Goal: Task Accomplishment & Management: Complete application form

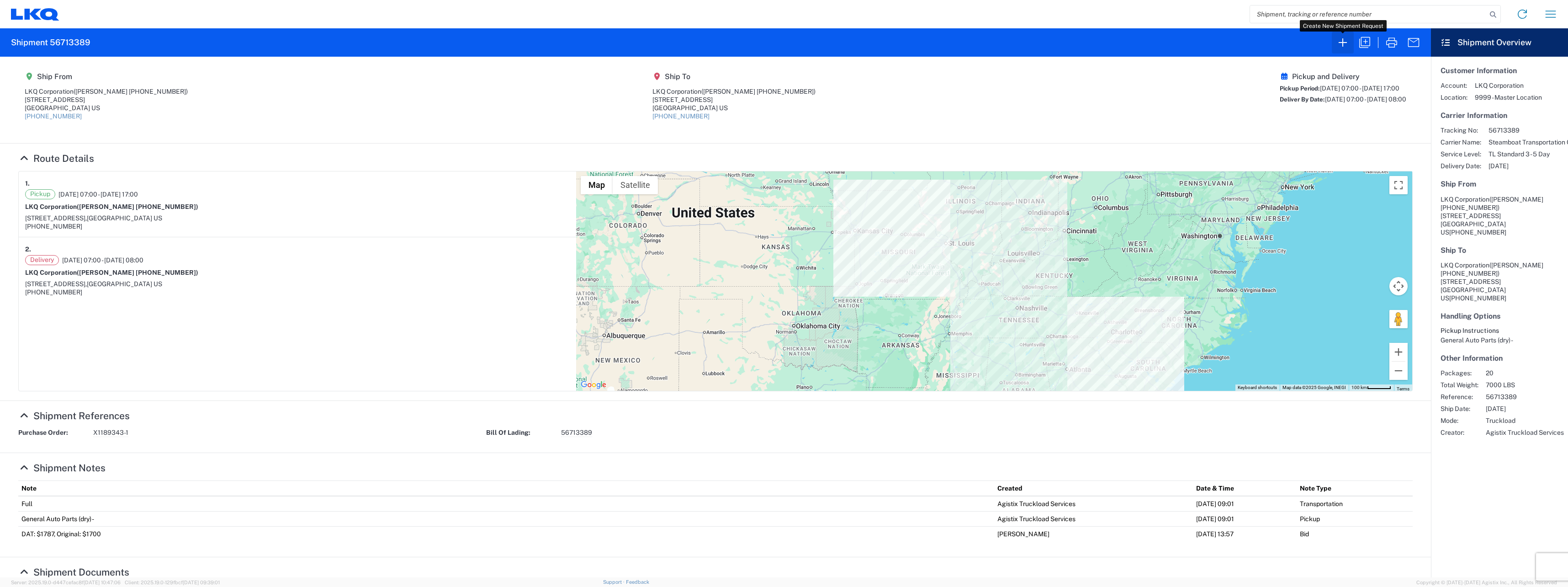
click at [1344, 41] on icon "button" at bounding box center [1343, 42] width 14 height 14
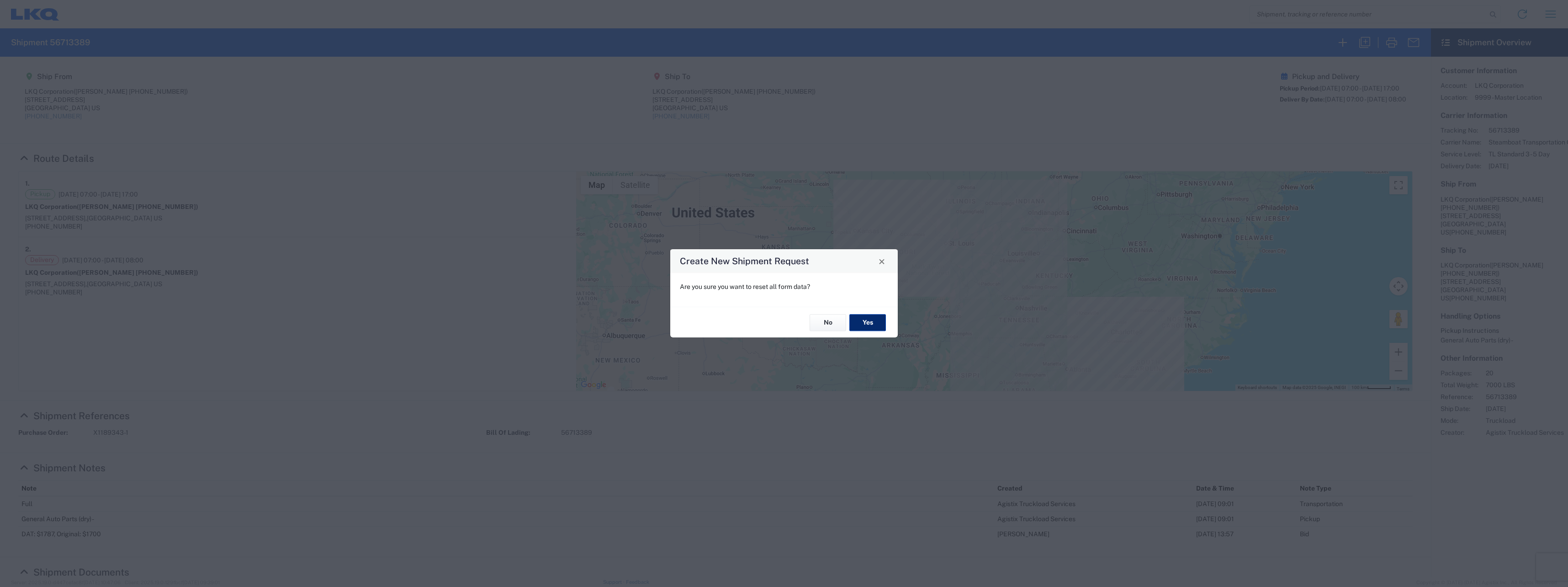
click at [857, 320] on button "Yes" at bounding box center [868, 323] width 36 height 17
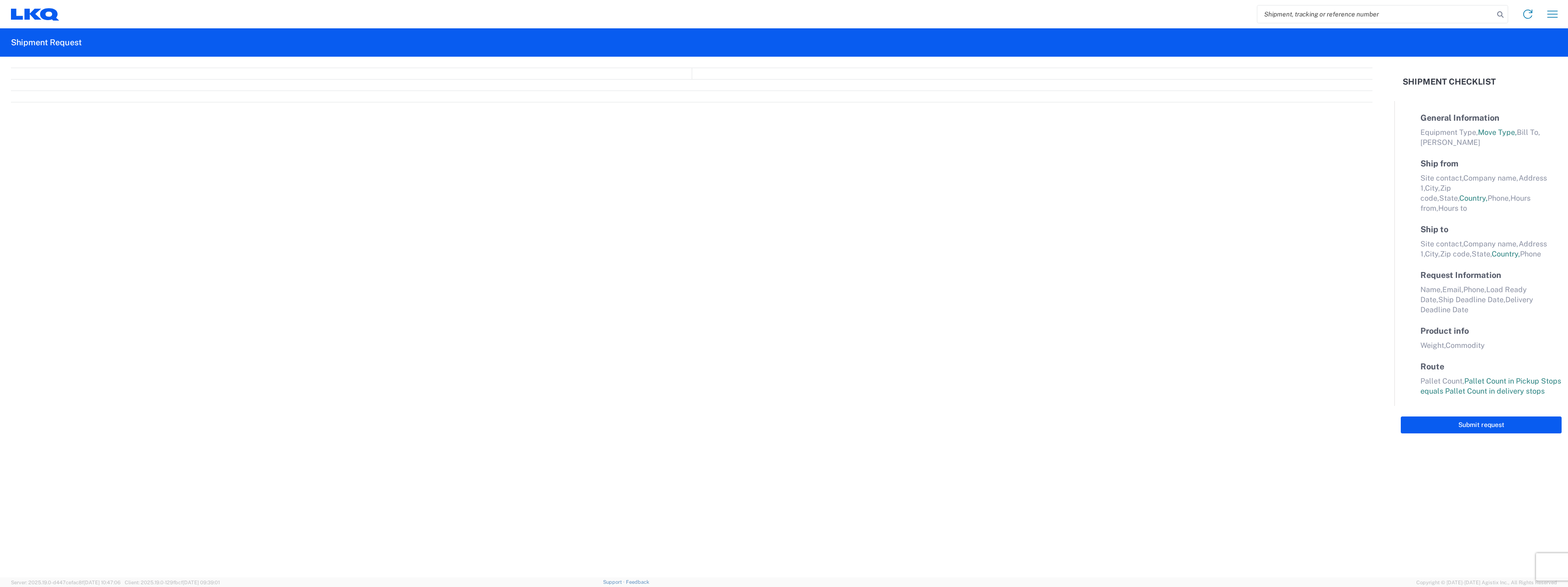
select select "FULL"
select select "US"
select select "LBS"
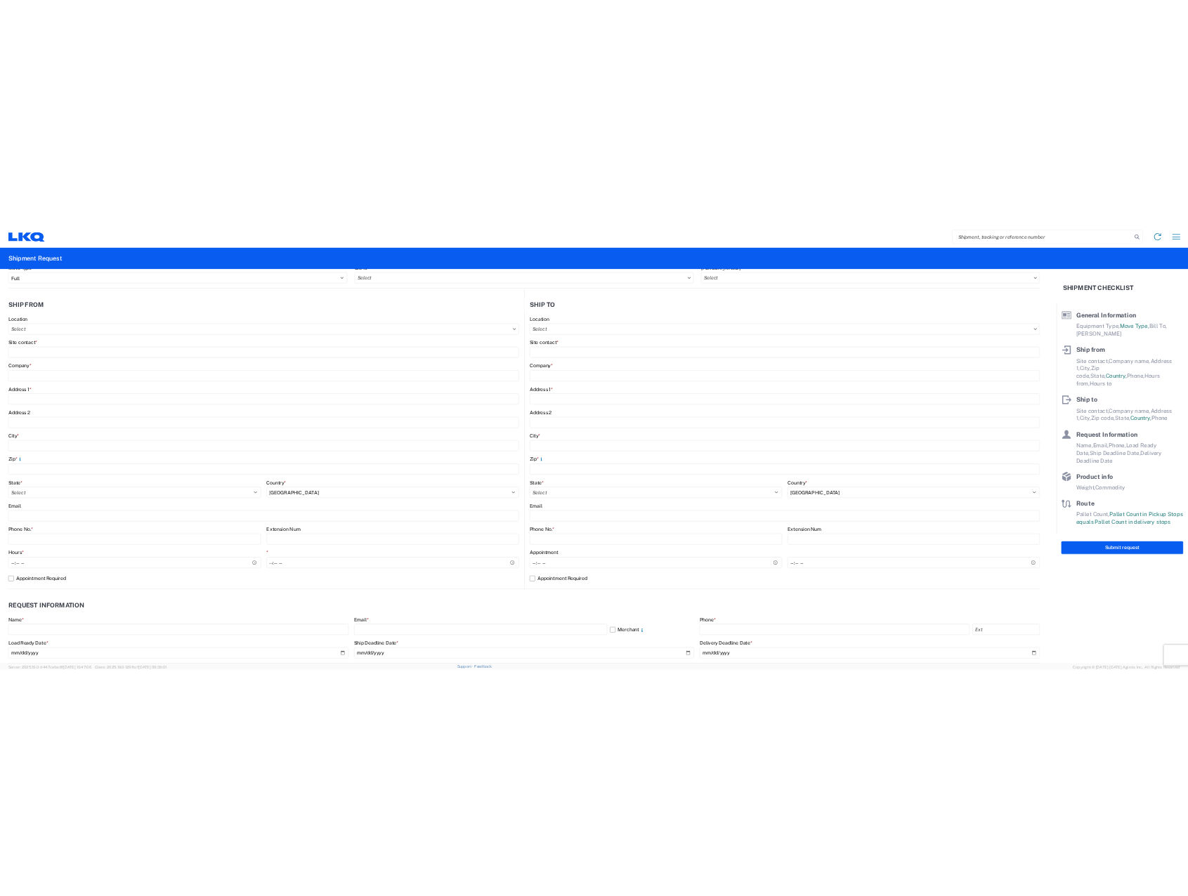
scroll to position [70, 0]
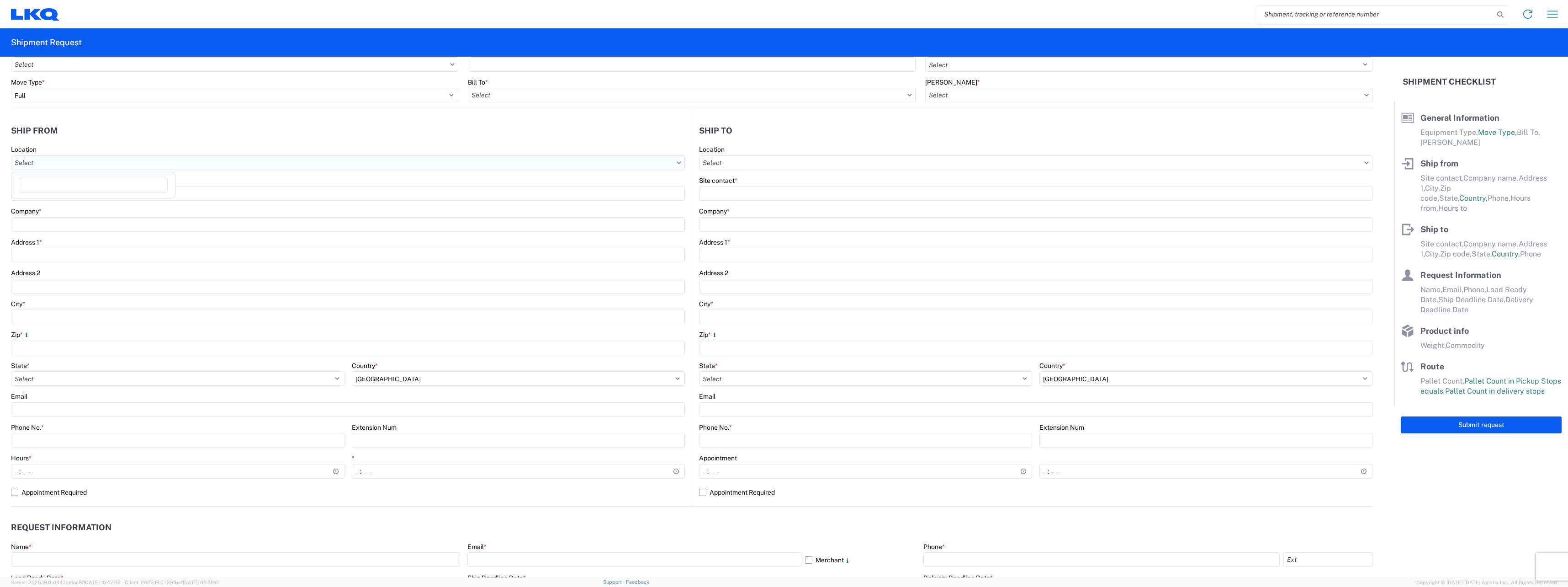
click at [160, 165] on input "text" at bounding box center [348, 163] width 674 height 14
type input "3130"
click at [96, 205] on div "3130 - [GEOGRAPHIC_DATA]" at bounding box center [93, 203] width 160 height 14
type input "3130 - [GEOGRAPHIC_DATA]"
type input "LKQ Corporation"
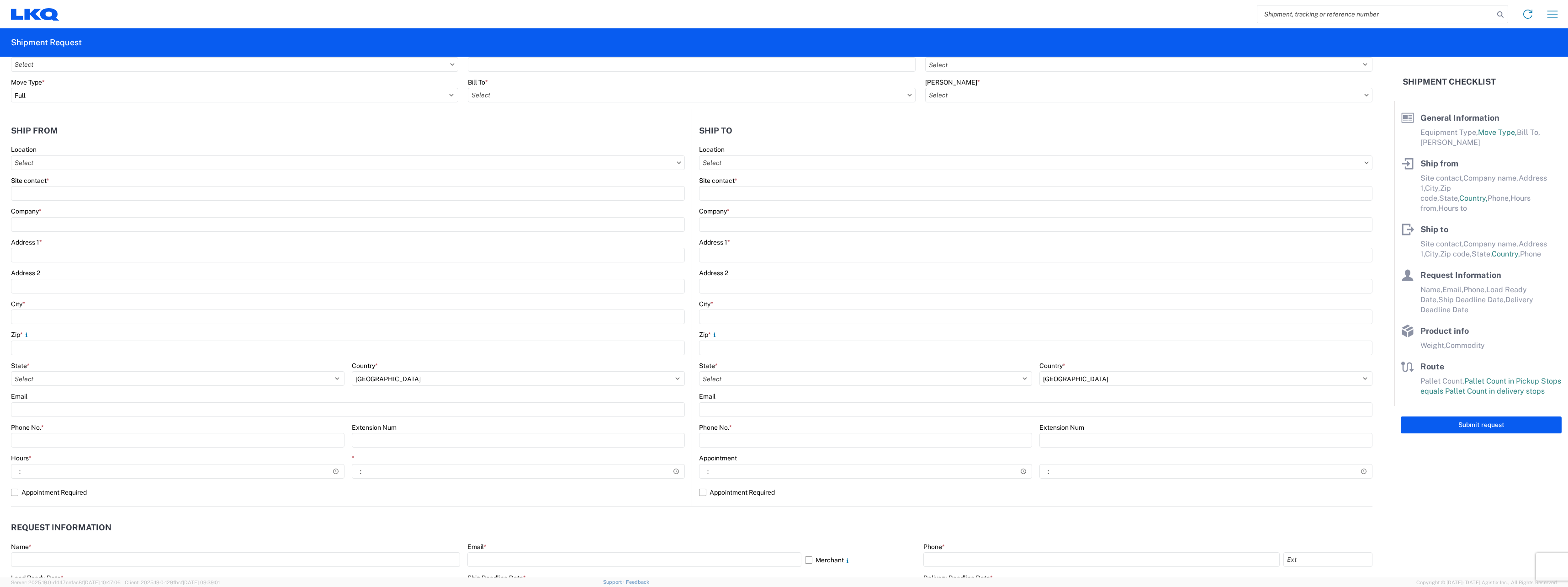
type input "[STREET_ADDRESS]"
type input "Charlotte"
type input "28208"
select select "NC"
type input "[PHONE_NUMBER]"
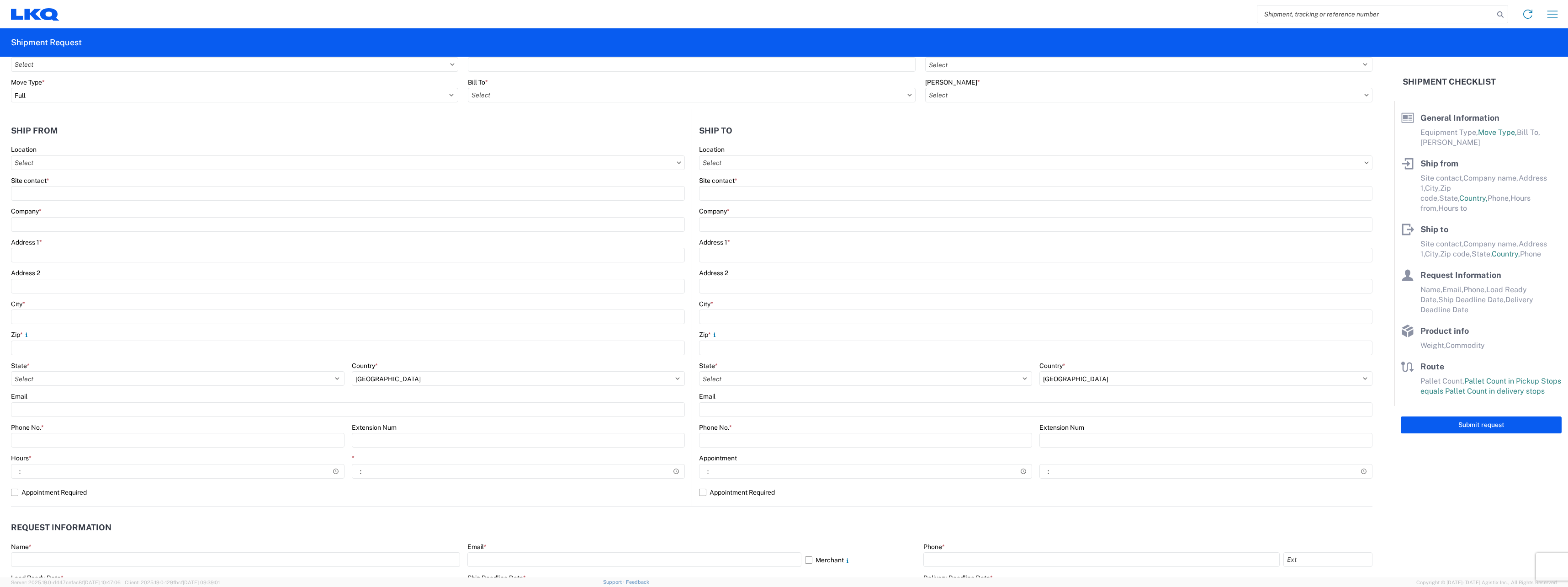
type input "07:00"
type input "17:00"
click at [800, 159] on input "text" at bounding box center [1036, 163] width 674 height 14
type input "3095"
click at [783, 209] on div "3095 - [GEOGRAPHIC_DATA] (095)" at bounding box center [778, 203] width 160 height 14
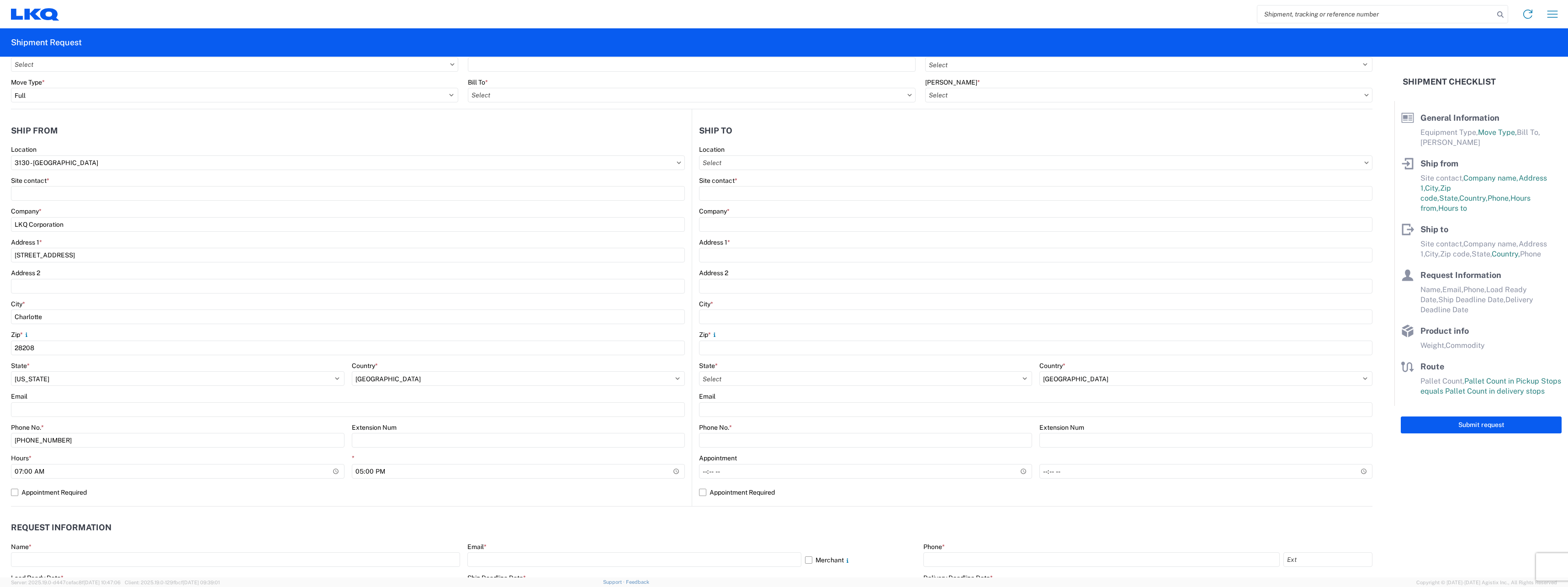
type input "3095 - [GEOGRAPHIC_DATA] (095)"
type input "LKQ Corporation"
type input "[STREET_ADDRESS][PERSON_NAME]"
type input "Austin"
type input "78728"
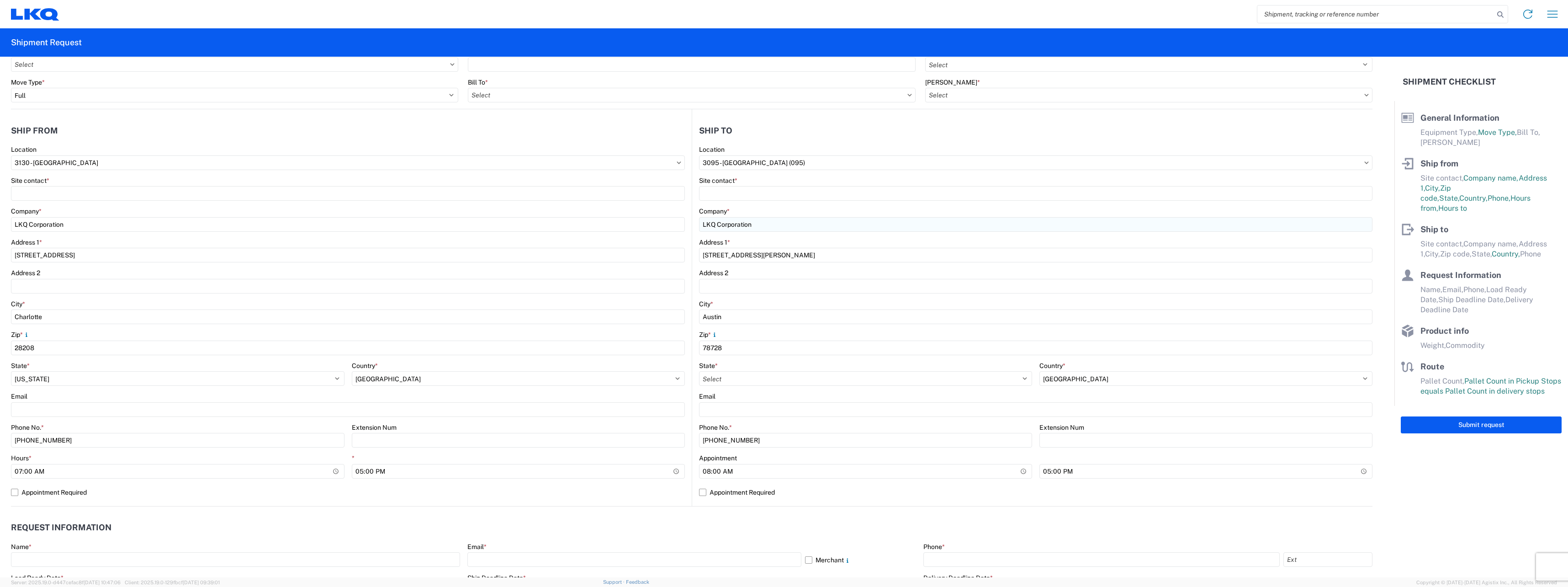
select select "[GEOGRAPHIC_DATA]"
select select "US"
